Goal: Task Accomplishment & Management: Complete application form

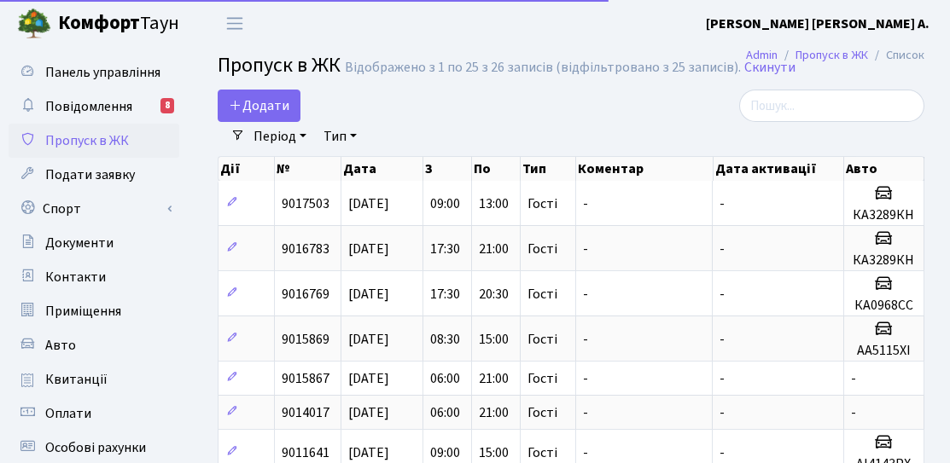
select select "25"
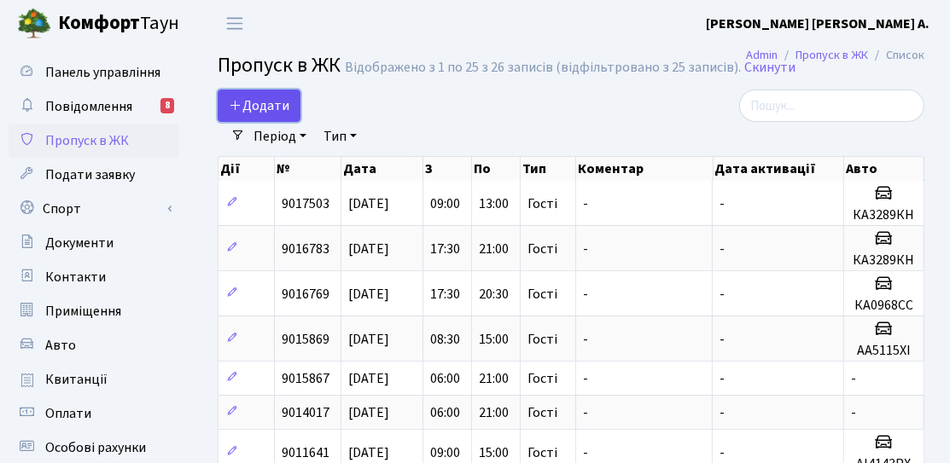
click at [252, 96] on span "Додати" at bounding box center [259, 105] width 61 height 19
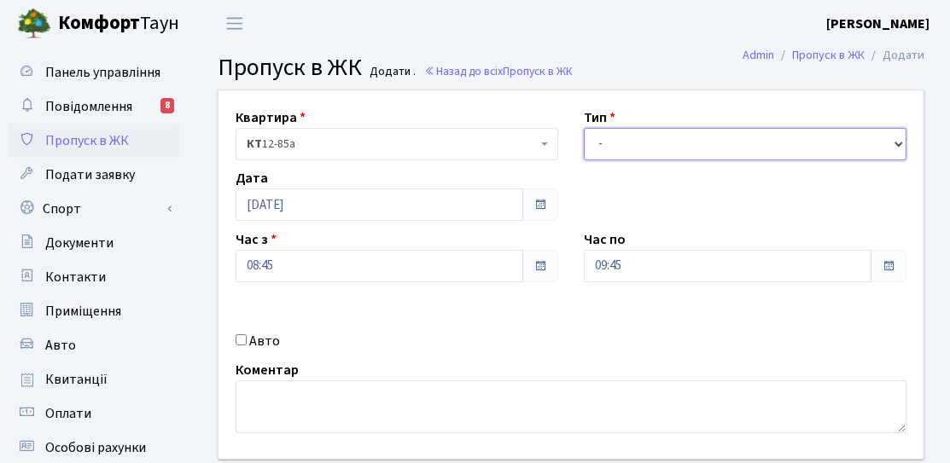
click at [655, 136] on select "- Доставка Таксі Гості Сервіс" at bounding box center [745, 144] width 323 height 32
select select "3"
click at [584, 128] on select "- Доставка Таксі Гості Сервіс" at bounding box center [745, 144] width 323 height 32
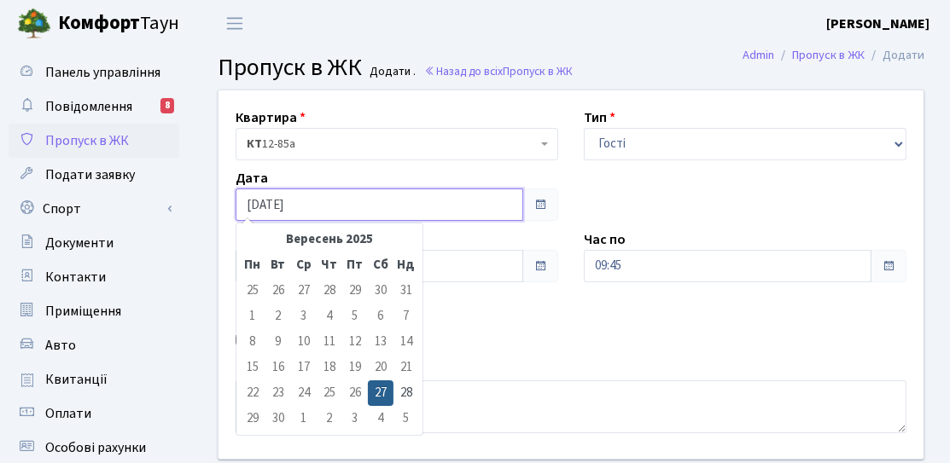
click at [389, 201] on input "[DATE]" at bounding box center [380, 205] width 288 height 32
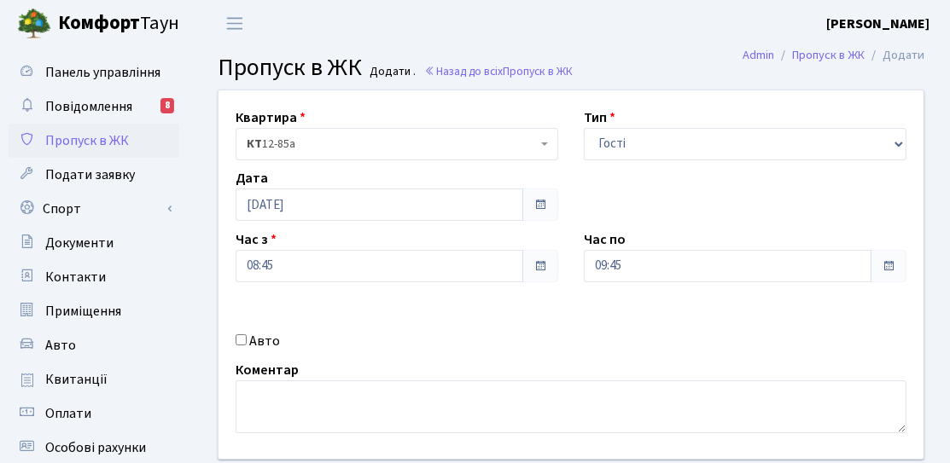
drag, startPoint x: 429, startPoint y: 308, endPoint x: 439, endPoint y: 305, distance: 10.0
click at [433, 308] on div "Квартира <b>КТ</b>&nbsp;&nbsp;&nbsp;&nbsp;12-85а КТ 12-85а Тип - Доставка Таксі…" at bounding box center [571, 274] width 731 height 369
click at [454, 280] on input "08:45" at bounding box center [380, 266] width 288 height 32
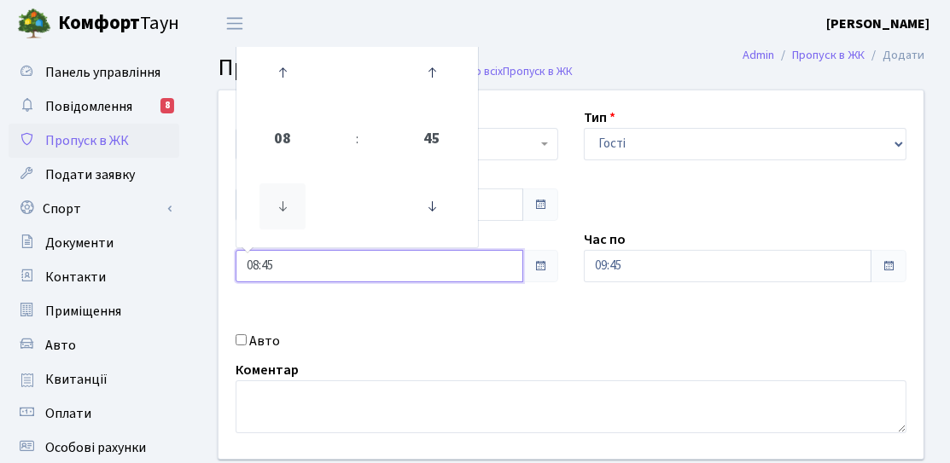
click at [290, 186] on icon at bounding box center [282, 207] width 46 height 46
click at [282, 88] on icon at bounding box center [282, 73] width 46 height 46
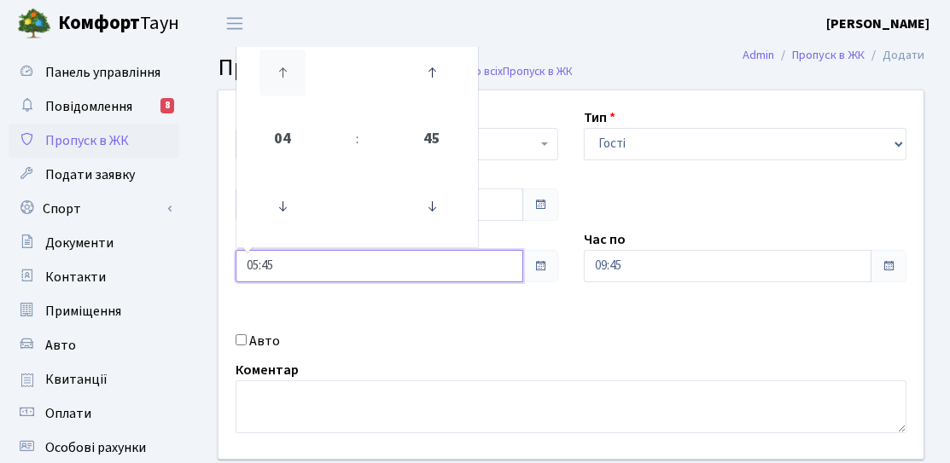
click at [282, 88] on icon at bounding box center [282, 73] width 46 height 46
click at [423, 199] on icon at bounding box center [432, 207] width 46 height 46
type input "06:00"
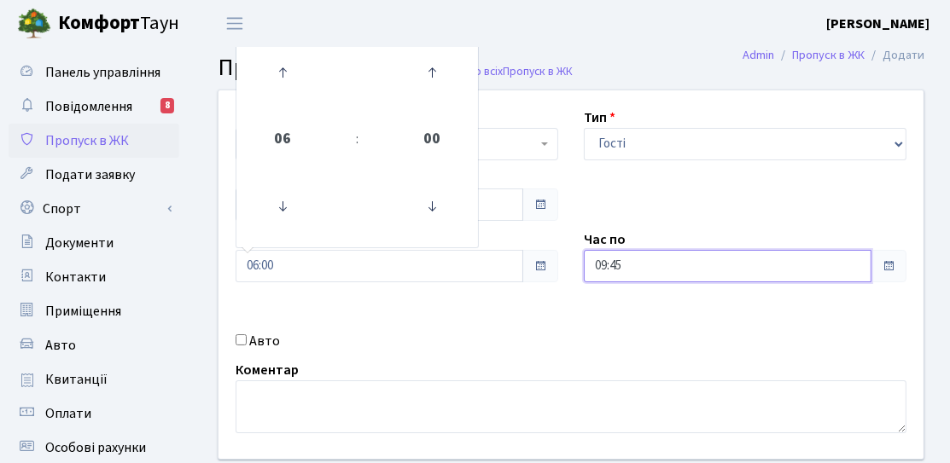
click at [737, 270] on input "09:45" at bounding box center [728, 266] width 288 height 32
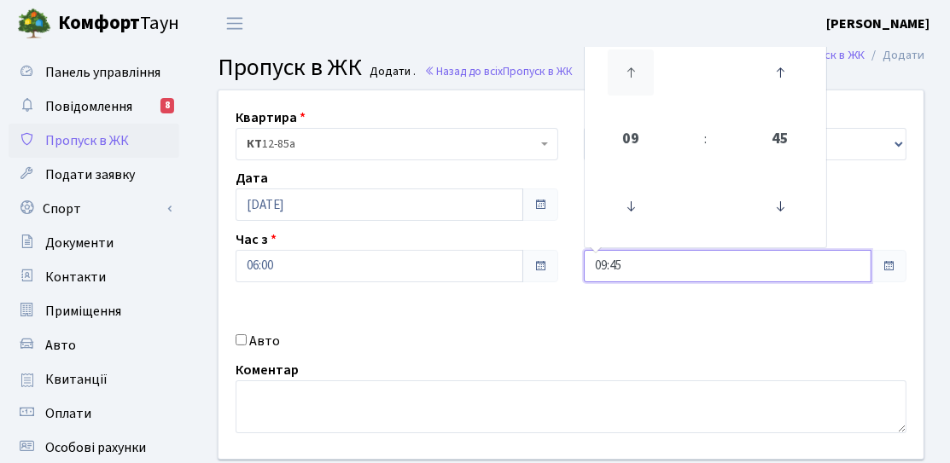
click at [632, 80] on icon at bounding box center [631, 73] width 46 height 46
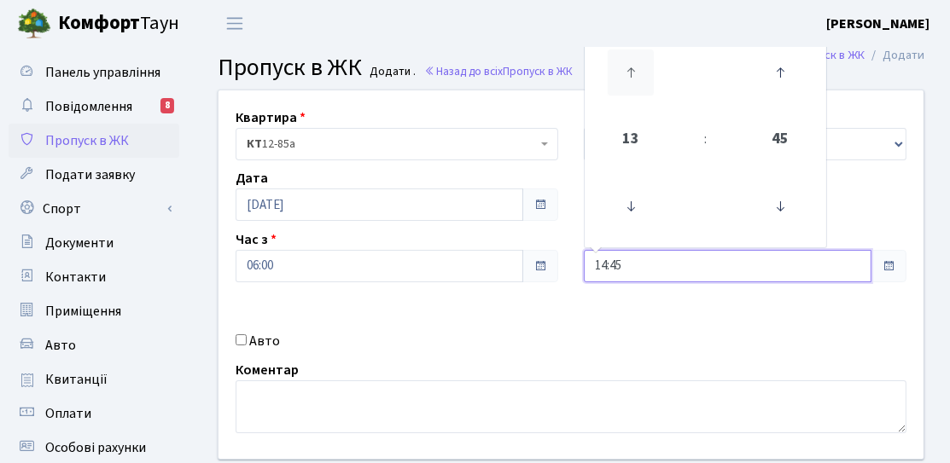
click at [632, 80] on icon at bounding box center [631, 73] width 46 height 46
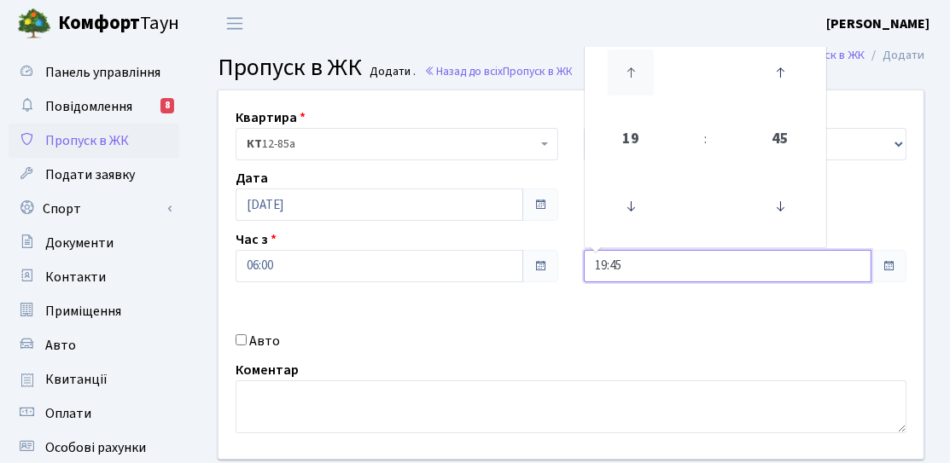
click at [632, 80] on icon at bounding box center [631, 73] width 46 height 46
click at [765, 207] on icon at bounding box center [780, 207] width 46 height 46
click at [772, 206] on icon at bounding box center [780, 207] width 46 height 46
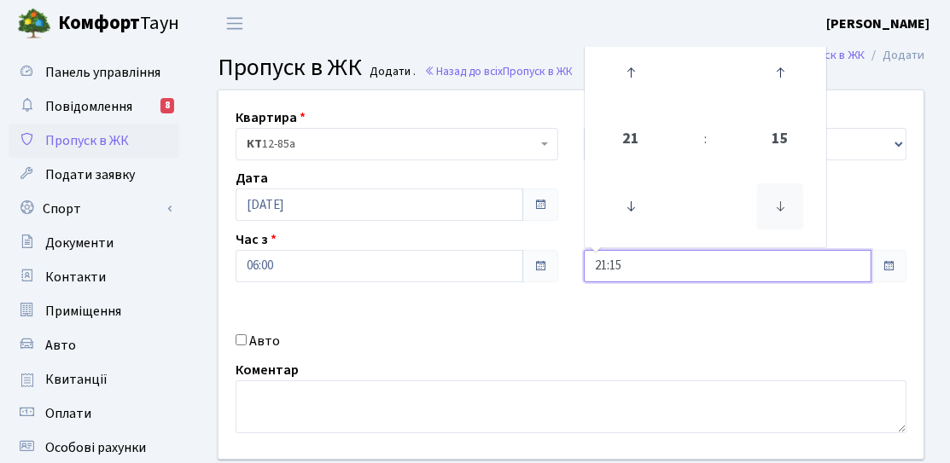
type input "21:00"
click at [479, 312] on div "Квартира <b>КТ</b>&nbsp;&nbsp;&nbsp;&nbsp;12-85а КТ 12-85а Тип - Доставка Таксі…" at bounding box center [571, 274] width 731 height 369
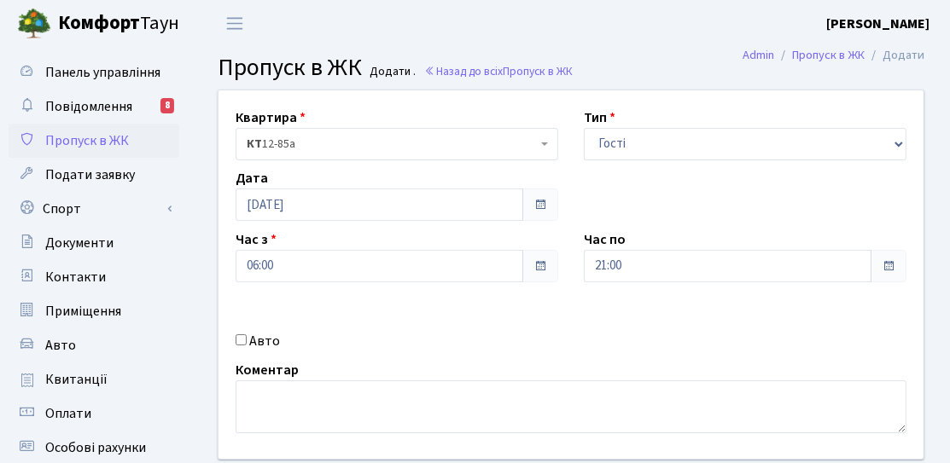
scroll to position [171, 0]
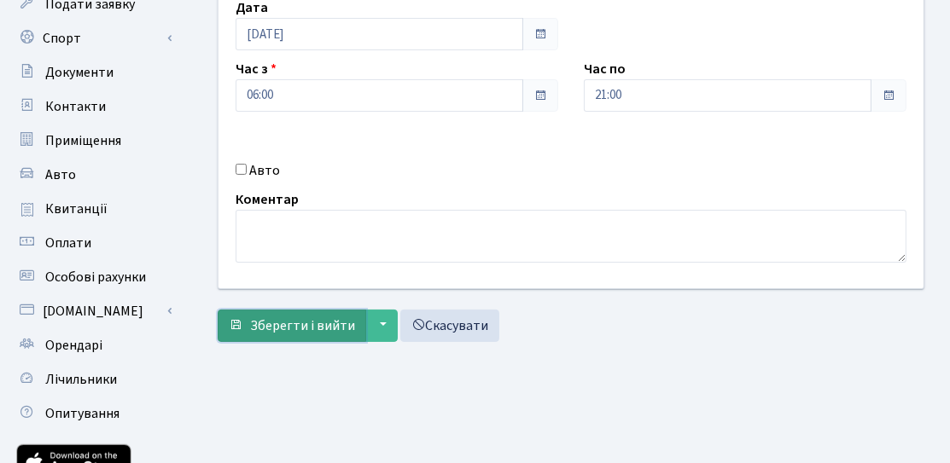
click at [312, 317] on span "Зберегти і вийти" at bounding box center [302, 326] width 105 height 19
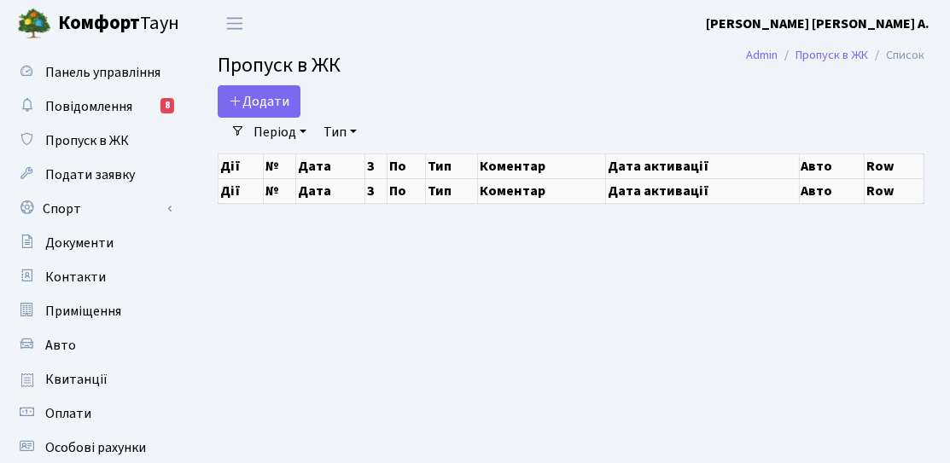
select select "25"
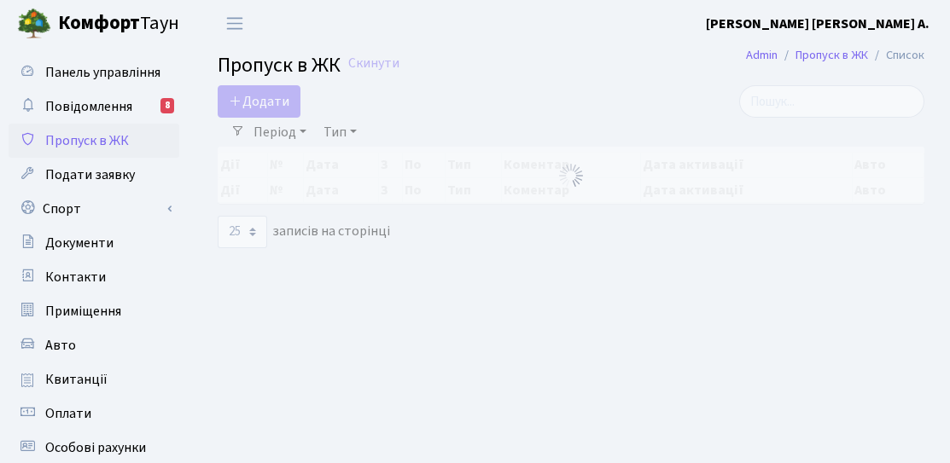
select select "25"
